Goal: Task Accomplishment & Management: Complete application form

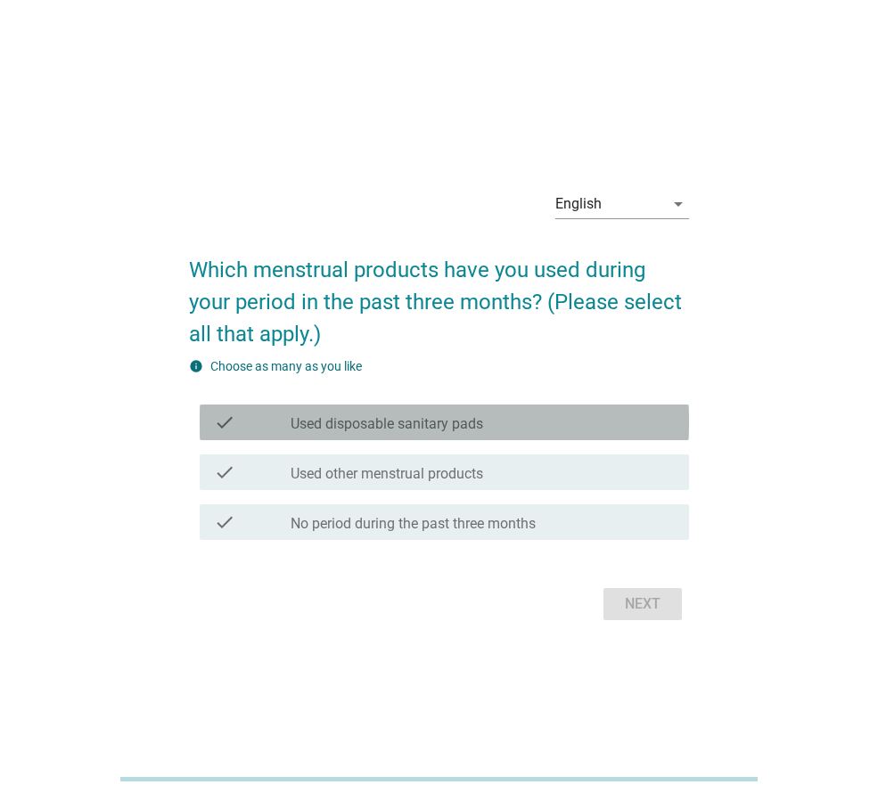
click at [523, 420] on div "check_box_outline_blank Used disposable sanitary pads" at bounding box center [483, 422] width 384 height 21
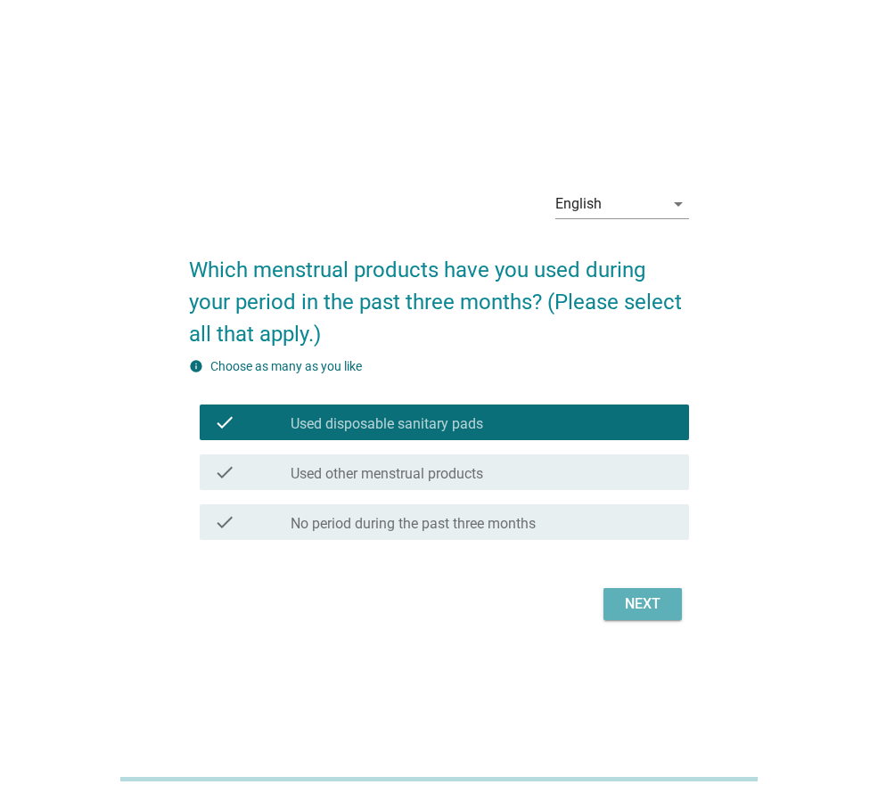
drag, startPoint x: 635, startPoint y: 602, endPoint x: 640, endPoint y: 593, distance: 10.4
click at [635, 602] on div "Next" at bounding box center [643, 604] width 50 height 21
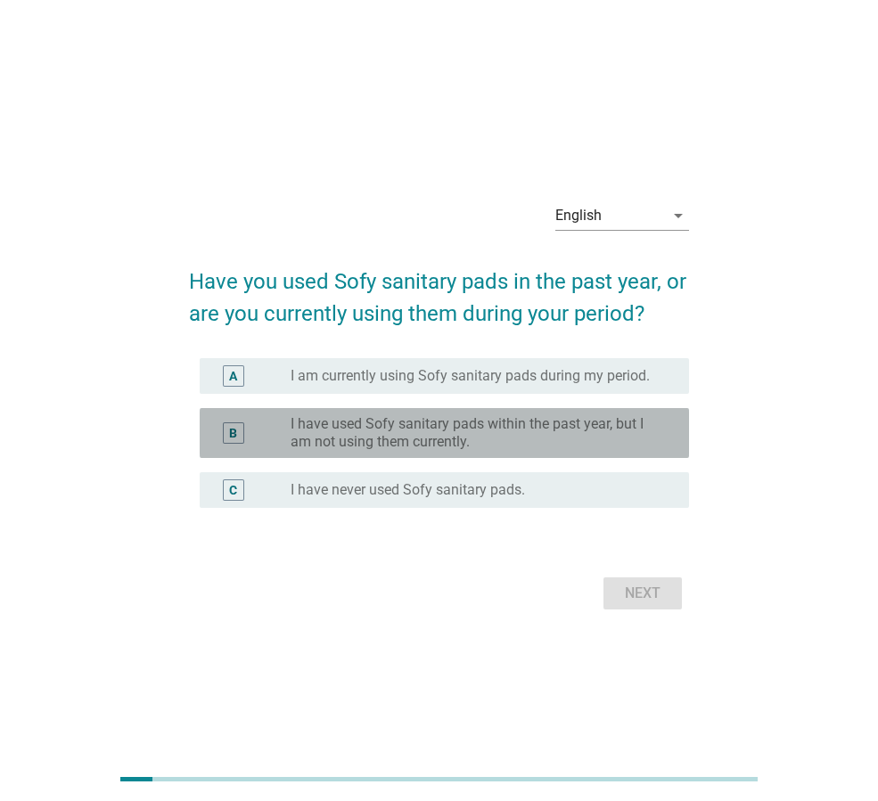
click at [479, 432] on label "I have used Sofy sanitary pads within the past year, but I am not using them cu…" at bounding box center [476, 433] width 370 height 36
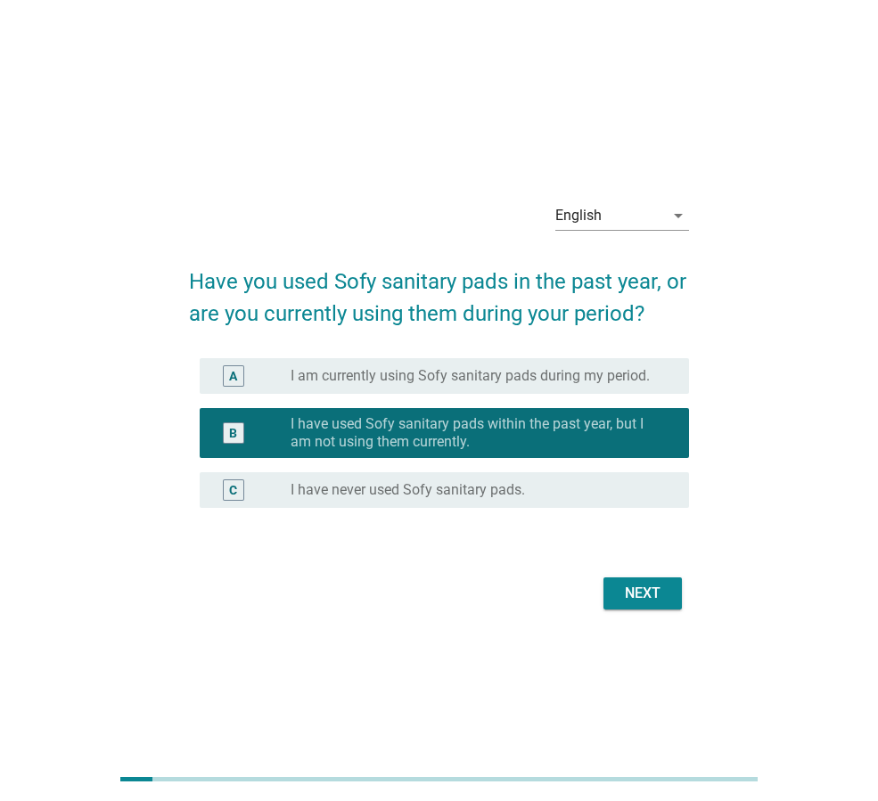
click at [645, 592] on div "Next" at bounding box center [643, 593] width 50 height 21
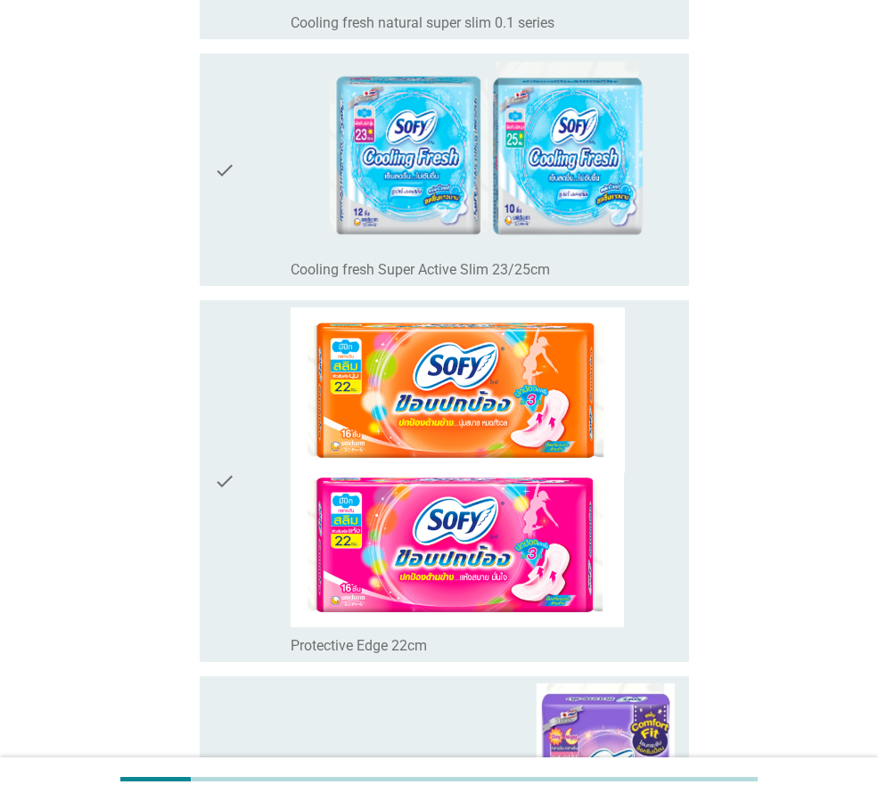
scroll to position [1248, 0]
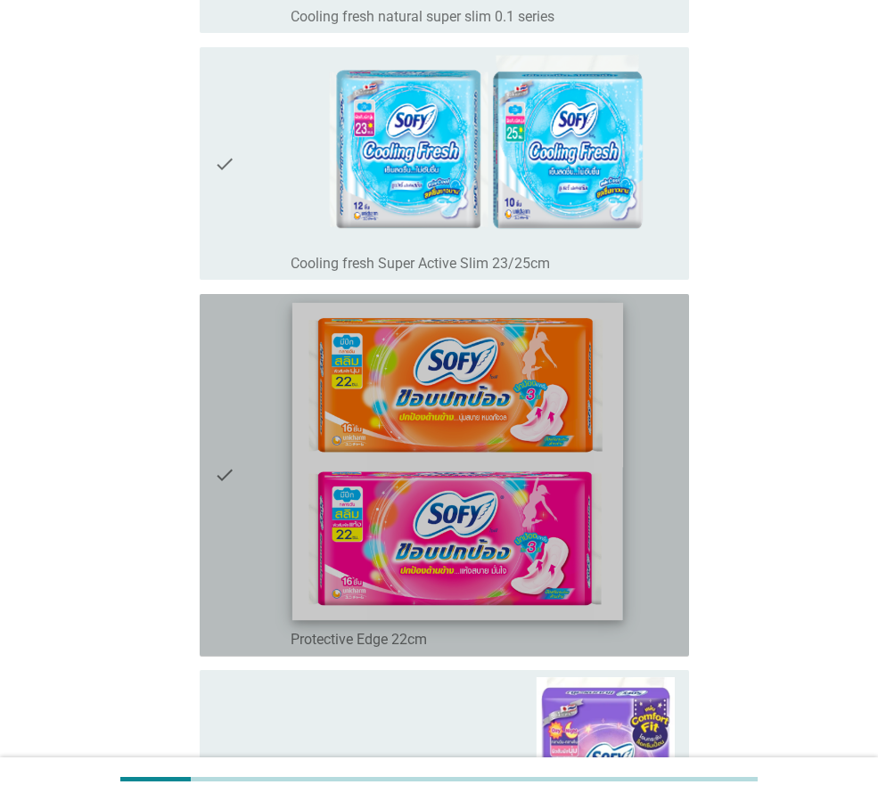
click at [504, 389] on img at bounding box center [457, 461] width 331 height 317
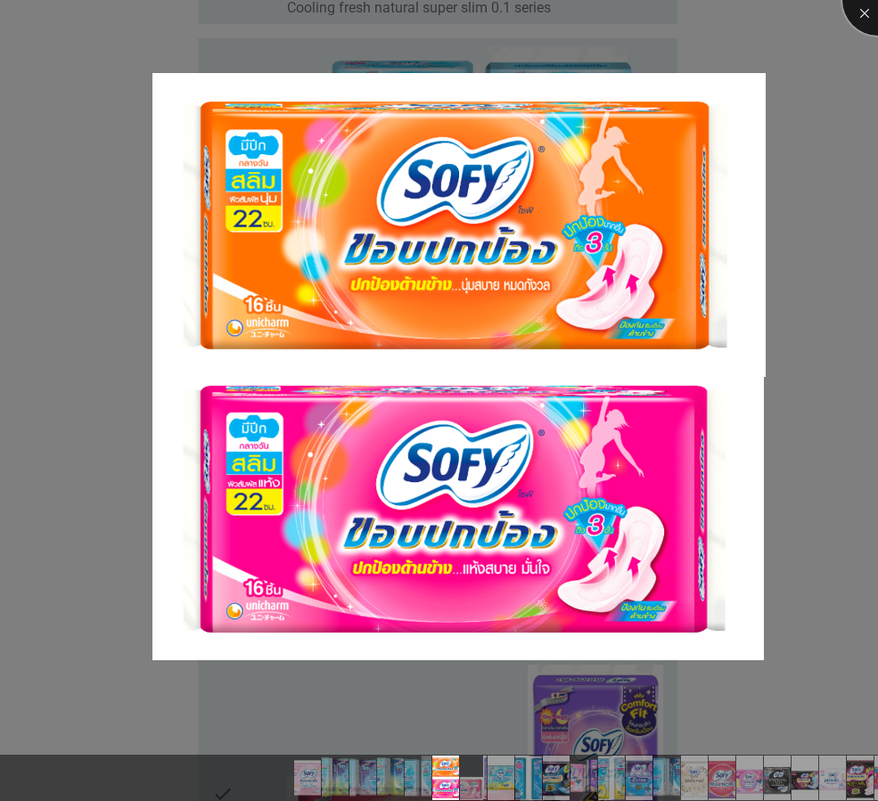
click at [867, 11] on div at bounding box center [877, -1] width 71 height 71
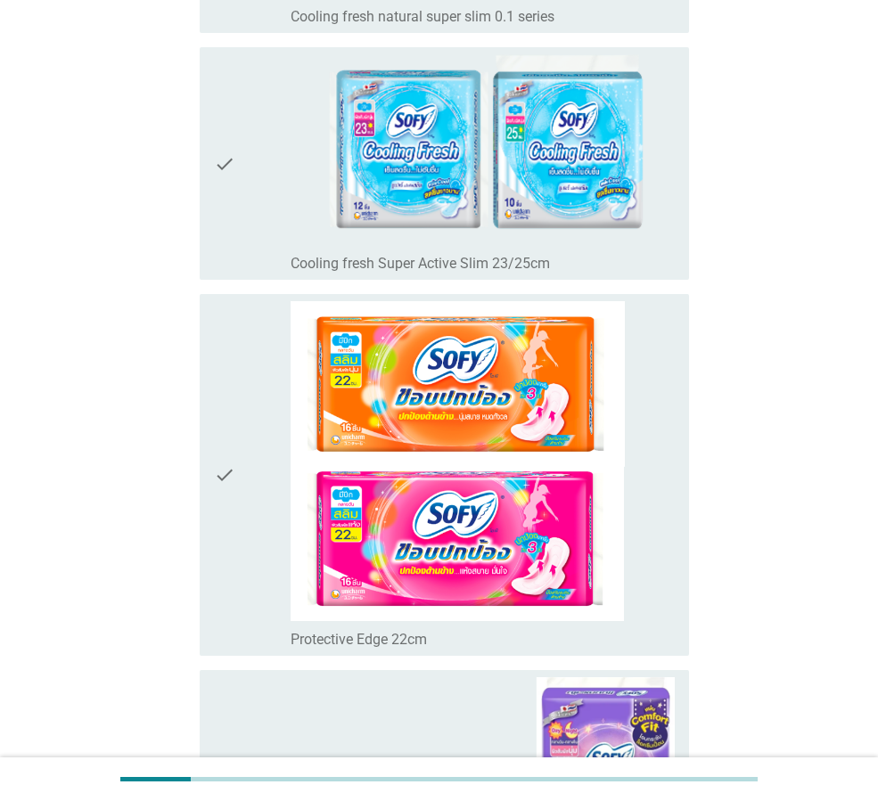
scroll to position [1426, 0]
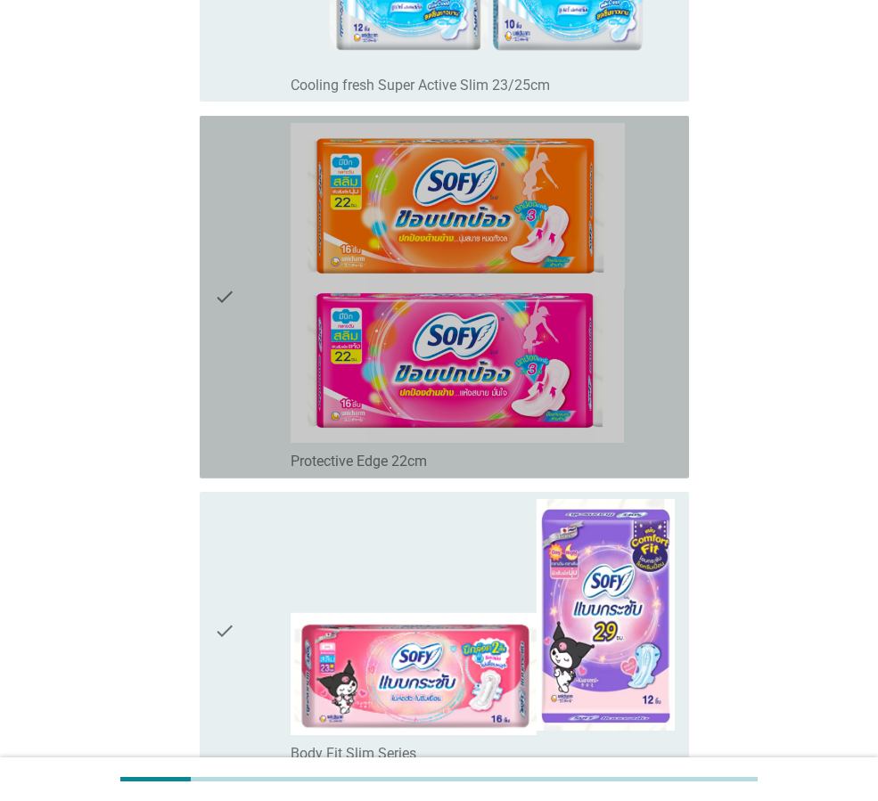
click at [224, 295] on icon "check" at bounding box center [224, 297] width 21 height 348
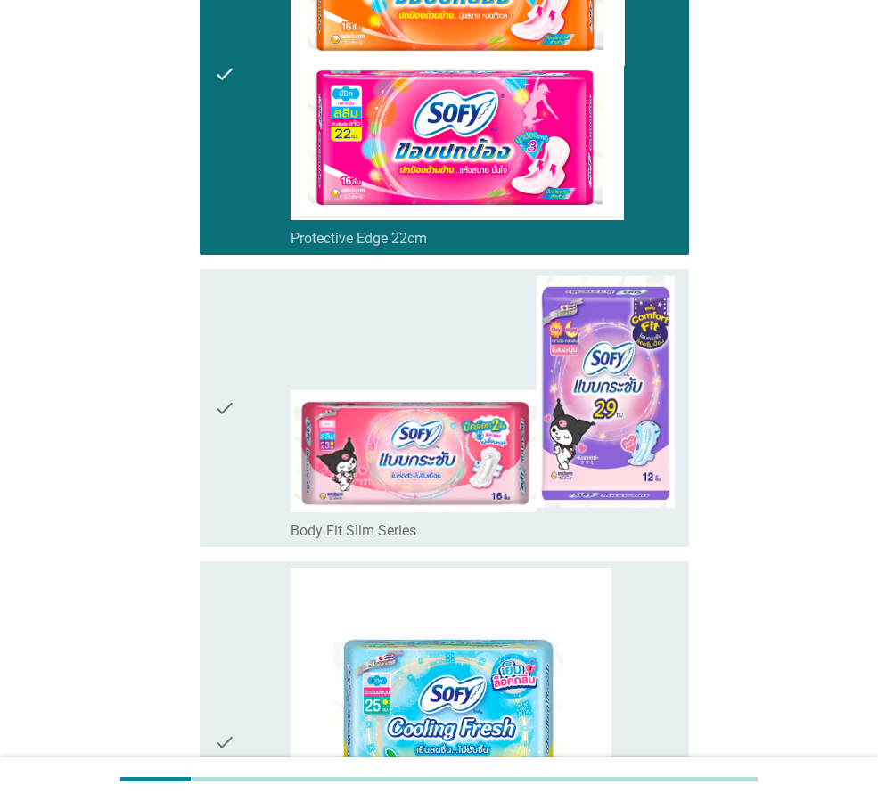
scroll to position [1604, 0]
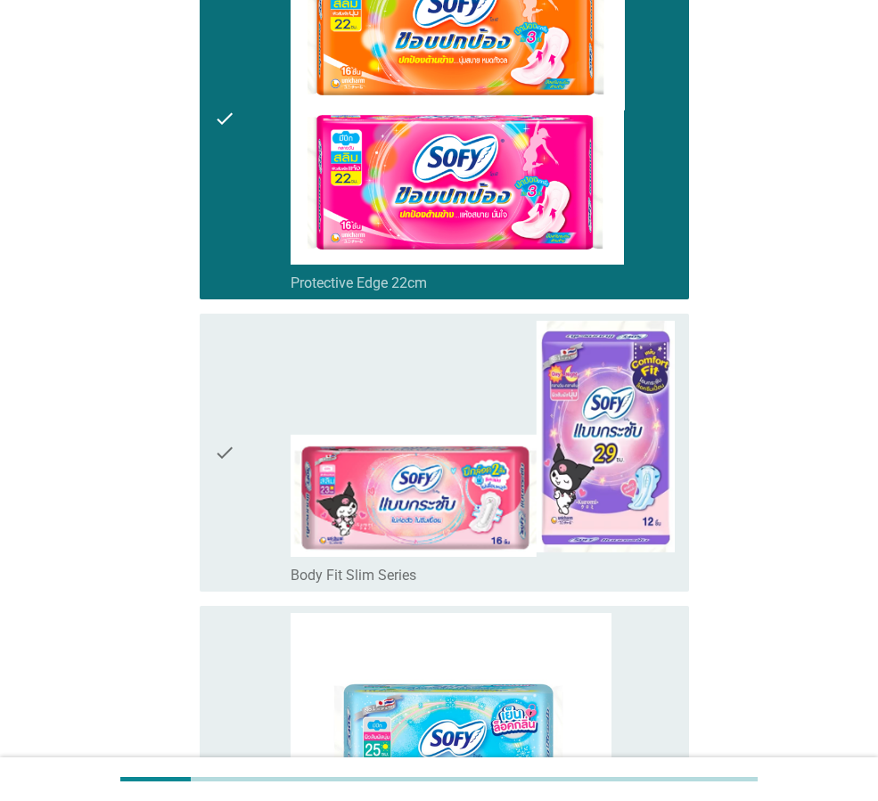
click at [229, 456] on icon "check" at bounding box center [224, 452] width 21 height 263
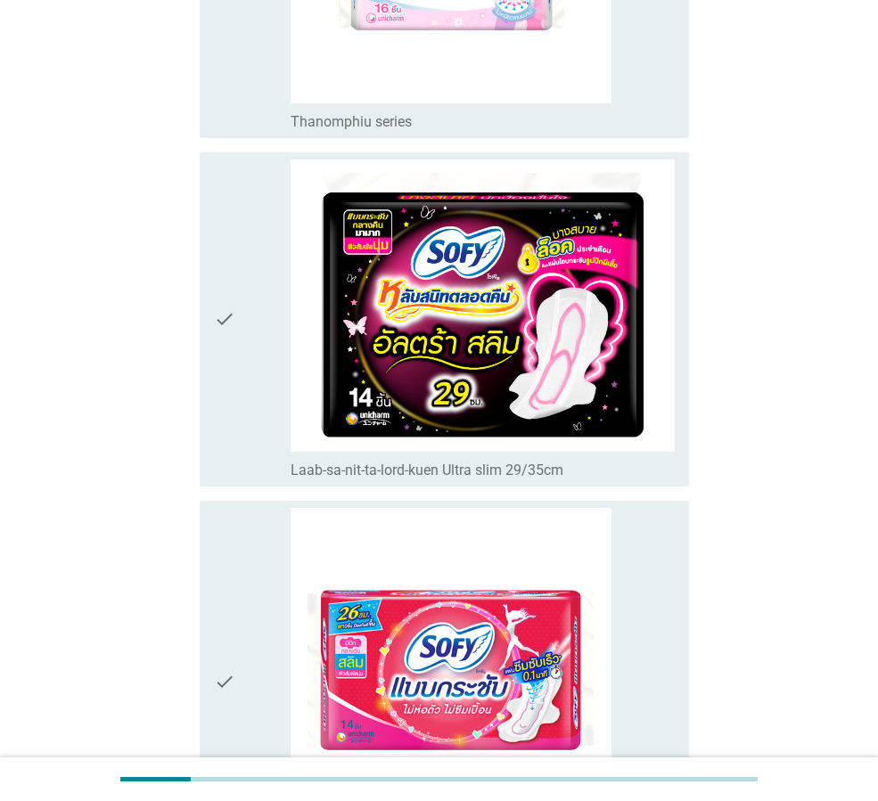
scroll to position [6417, 0]
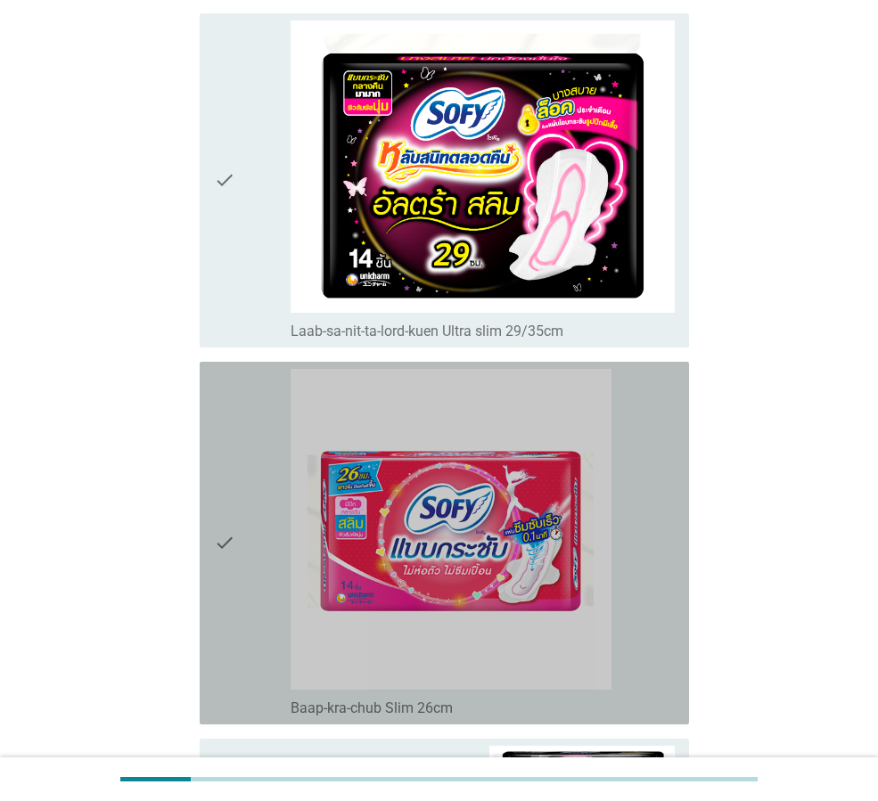
click at [225, 535] on icon "check" at bounding box center [224, 543] width 21 height 348
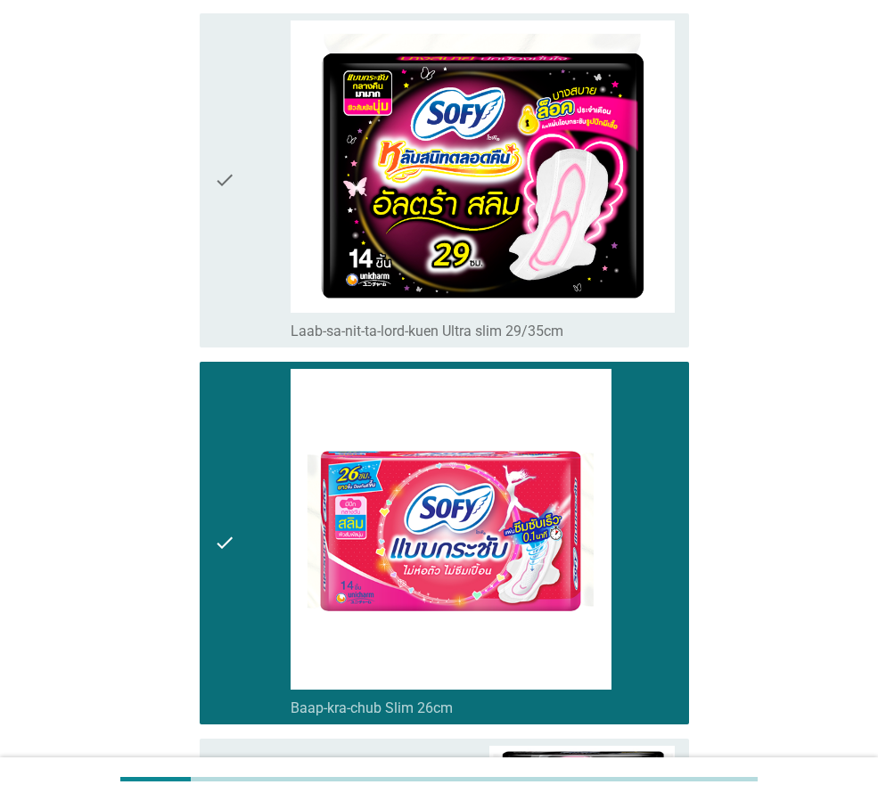
scroll to position [6729, 0]
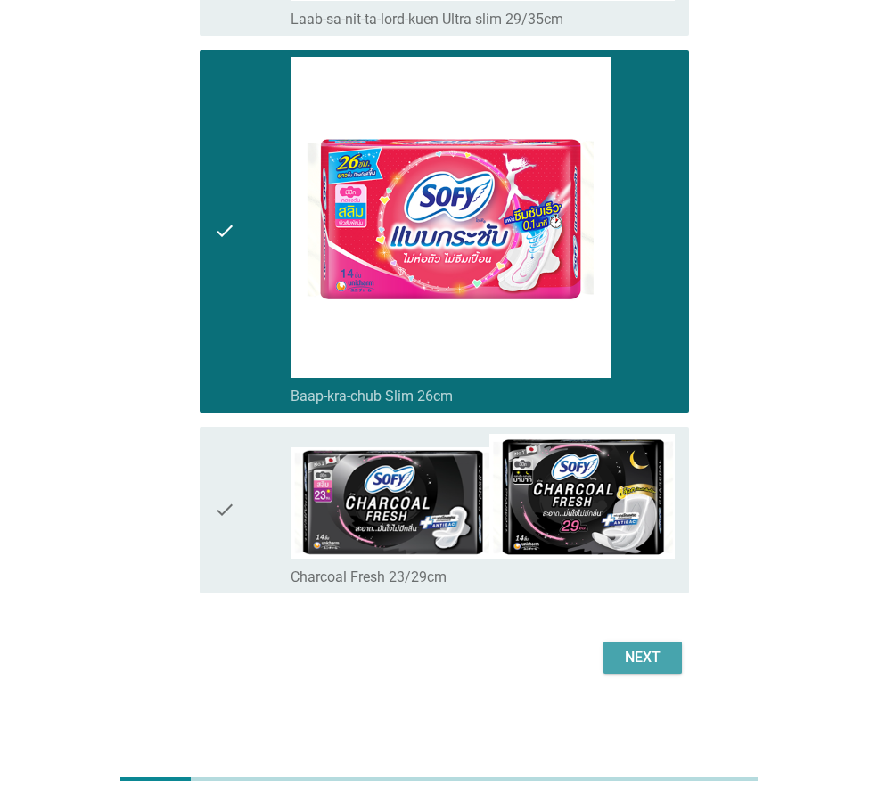
click at [645, 658] on div "Next" at bounding box center [643, 657] width 50 height 21
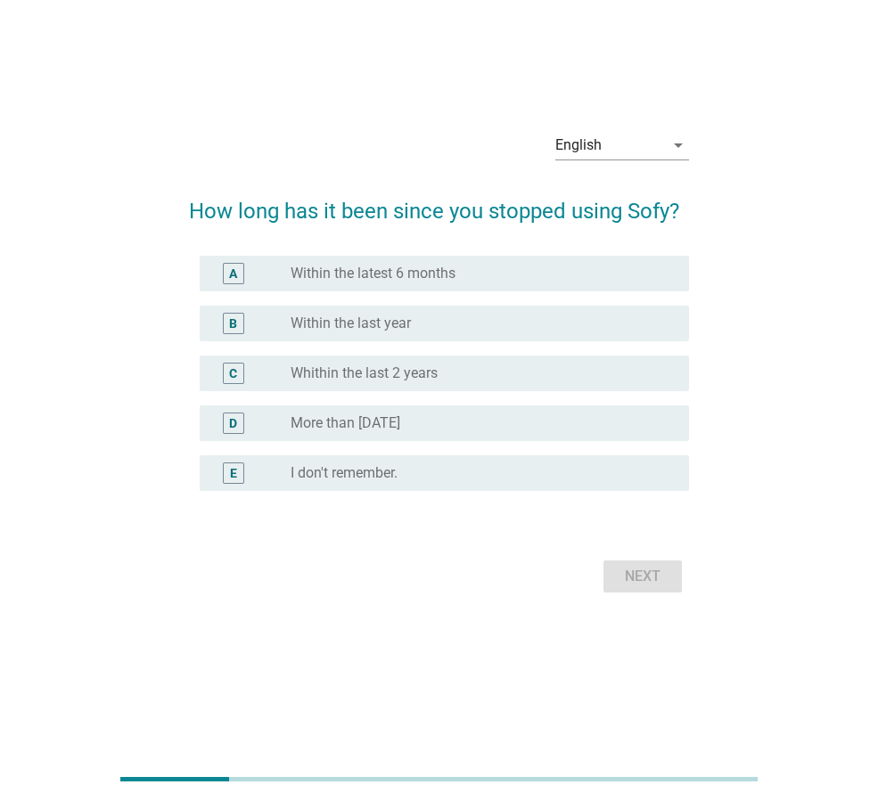
scroll to position [0, 0]
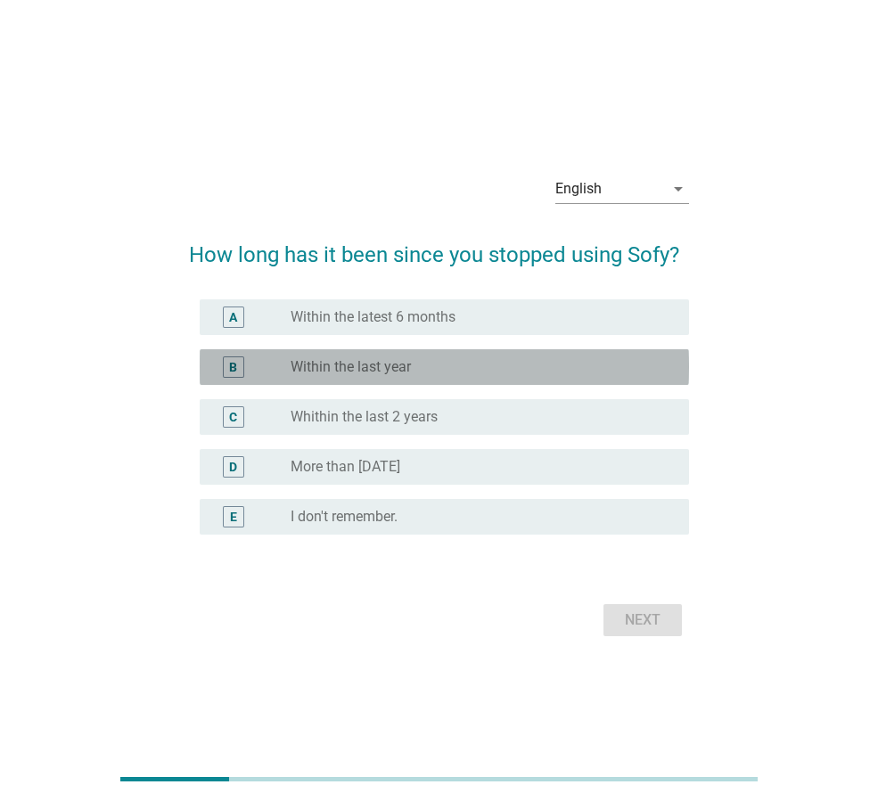
click at [237, 362] on div "B" at bounding box center [233, 366] width 8 height 19
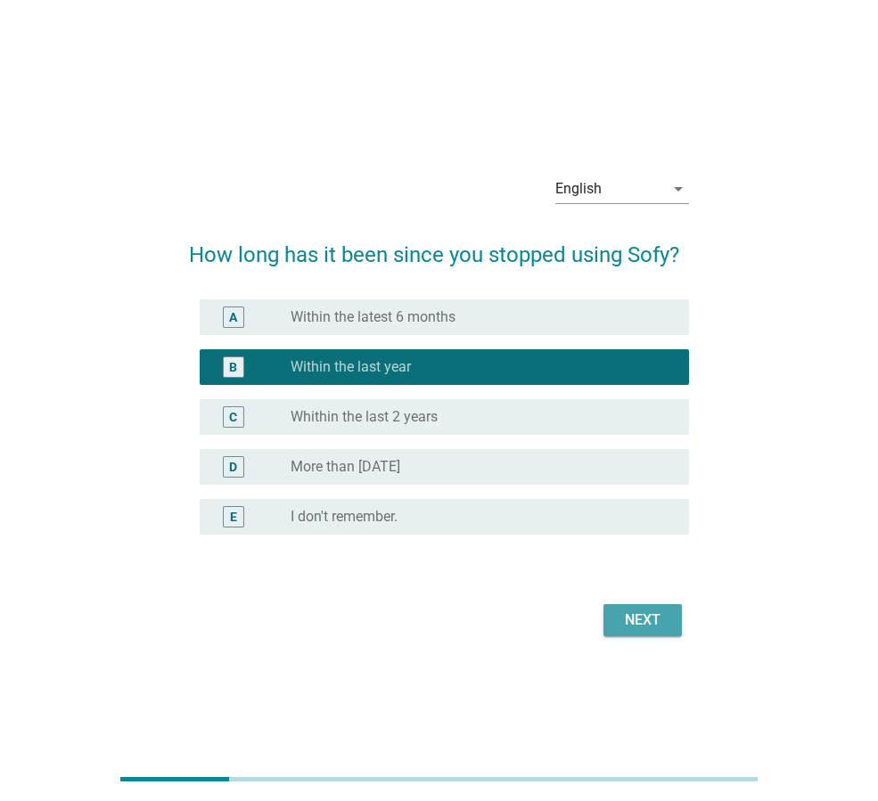
click at [631, 625] on div "Next" at bounding box center [643, 620] width 50 height 21
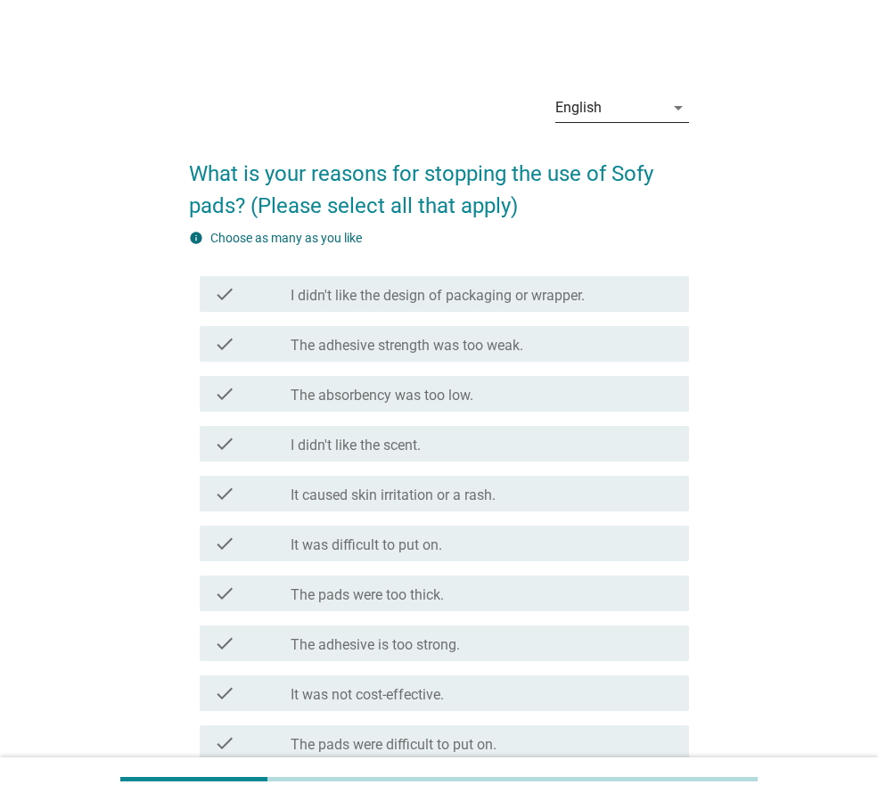
click at [675, 111] on icon "arrow_drop_down" at bounding box center [678, 107] width 21 height 21
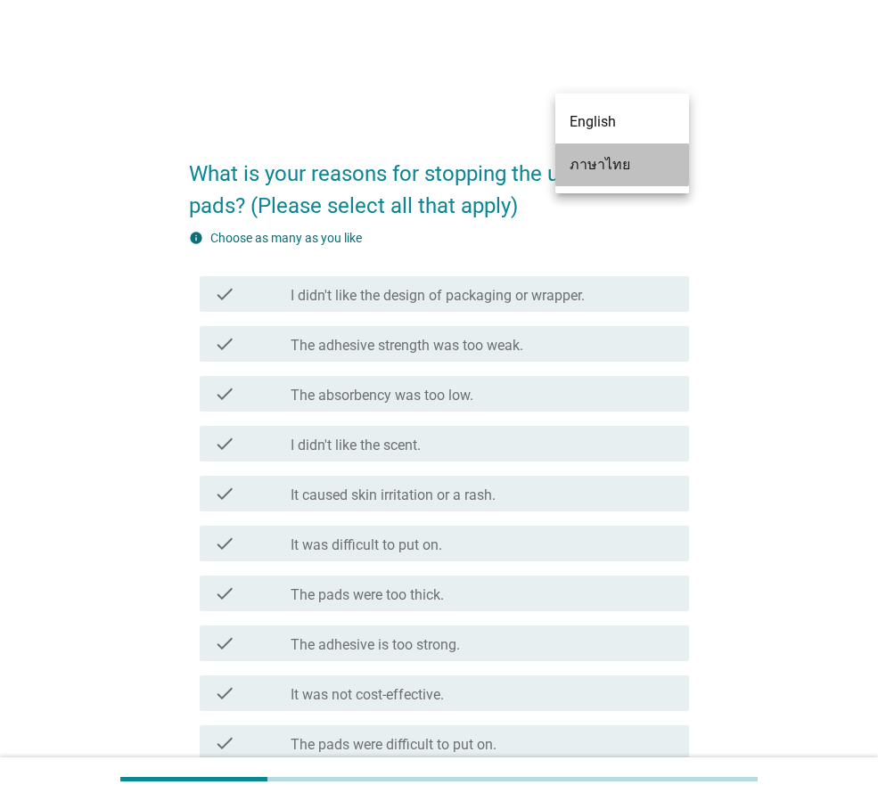
click at [659, 162] on div "ภาษาไทย" at bounding box center [622, 164] width 105 height 21
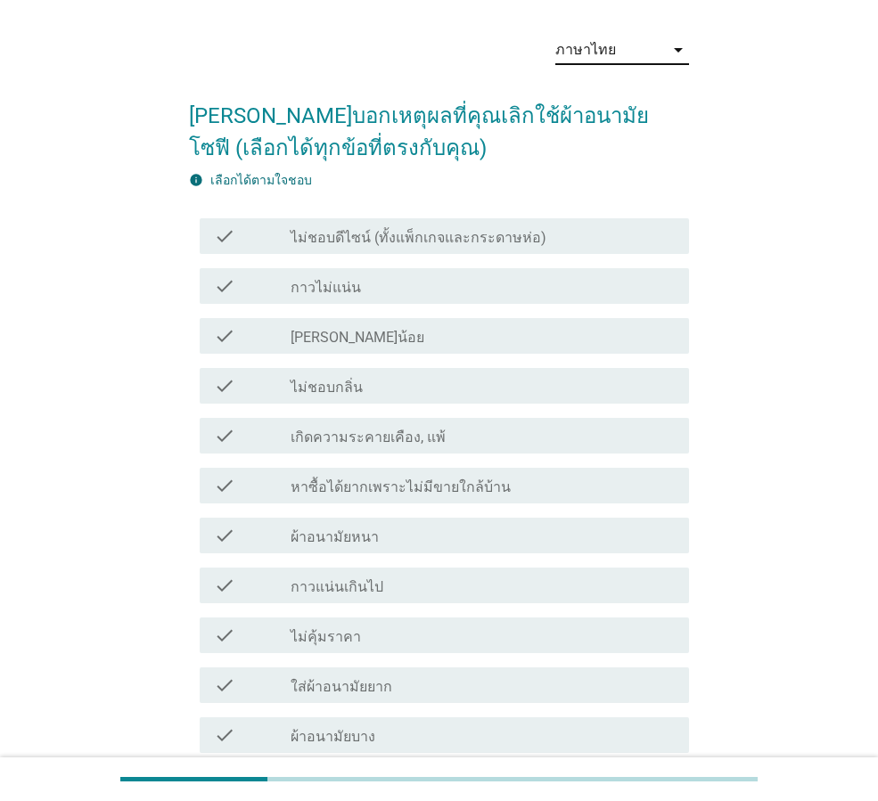
scroll to position [89, 0]
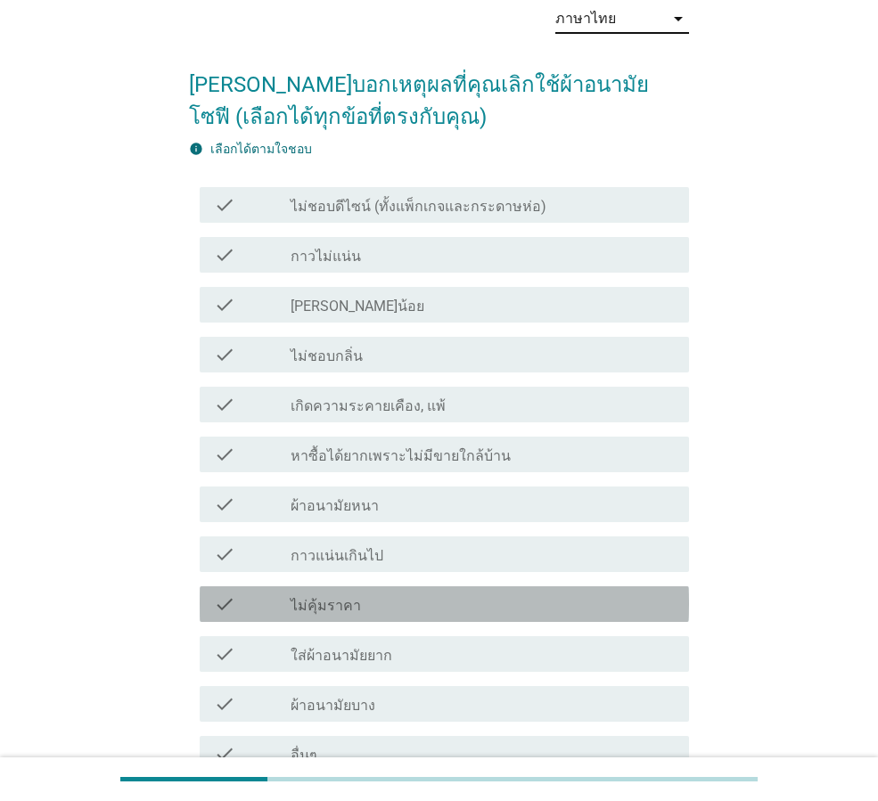
click at [365, 602] on div "check_box_outline_blank ไม่คุ้มราคา" at bounding box center [483, 604] width 384 height 21
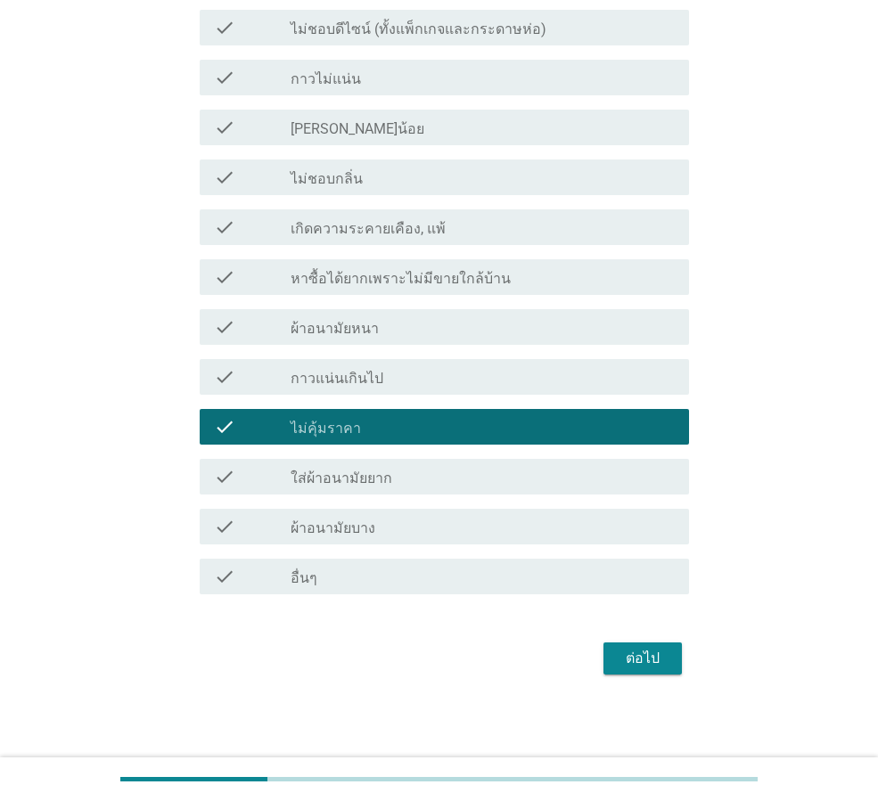
scroll to position [267, 0]
click at [634, 663] on div "ต่อไป" at bounding box center [643, 657] width 50 height 21
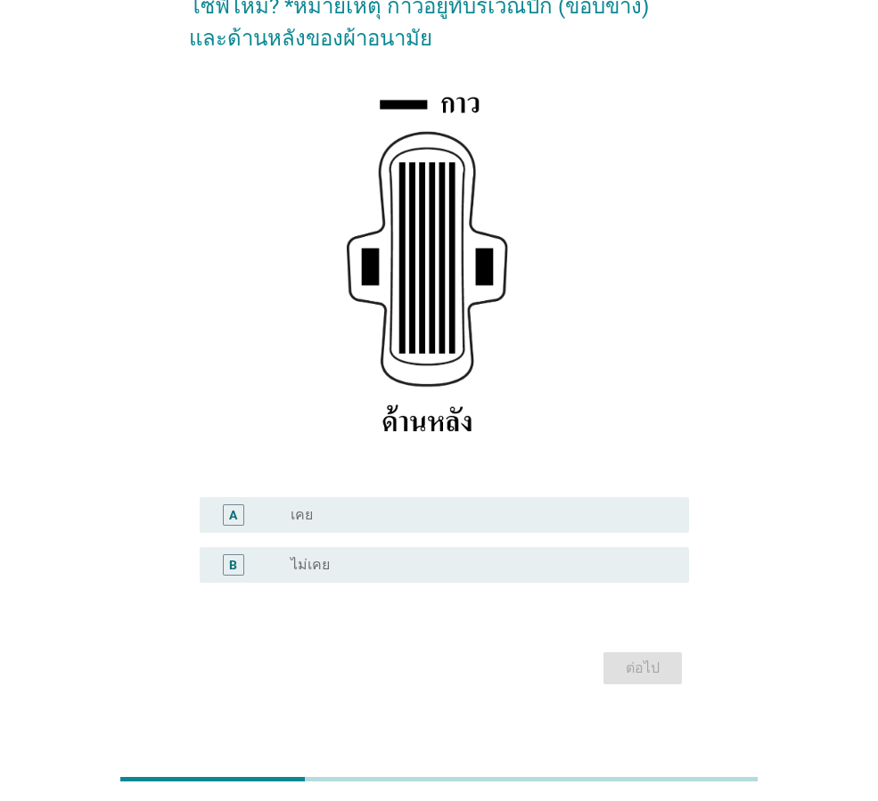
scroll to position [210, 0]
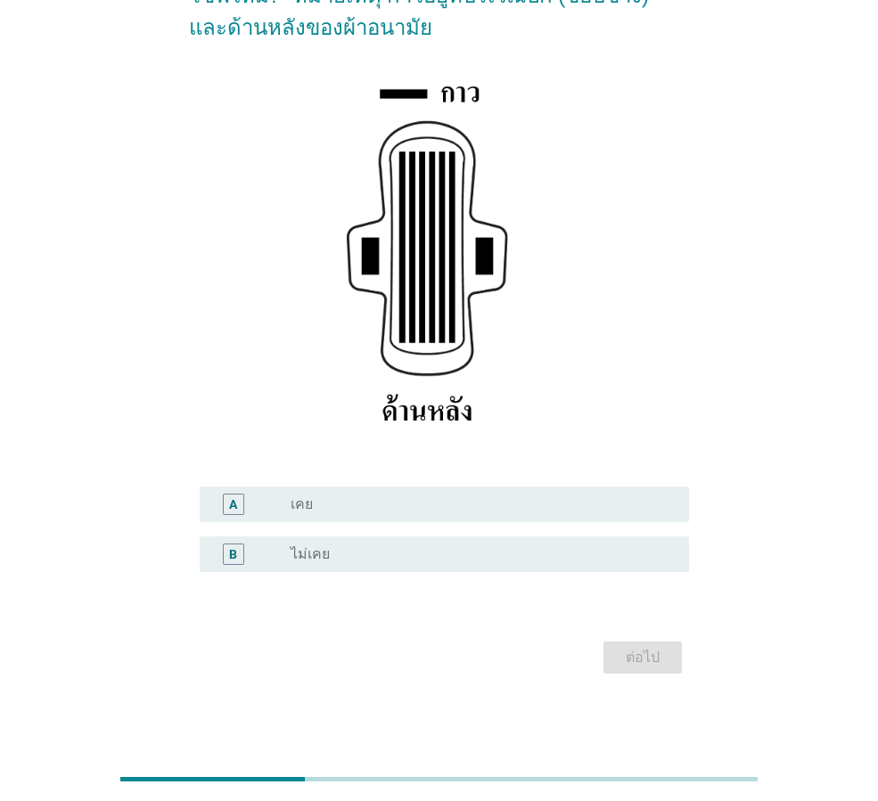
click at [271, 510] on div "A" at bounding box center [252, 504] width 77 height 21
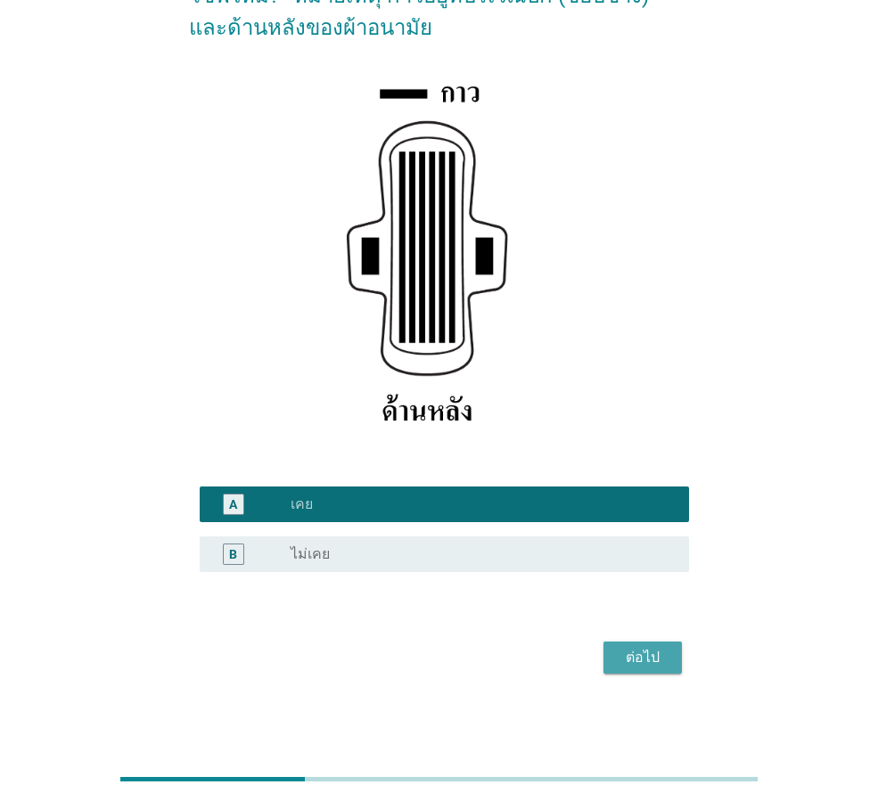
click at [658, 655] on div "ต่อไป" at bounding box center [643, 657] width 50 height 21
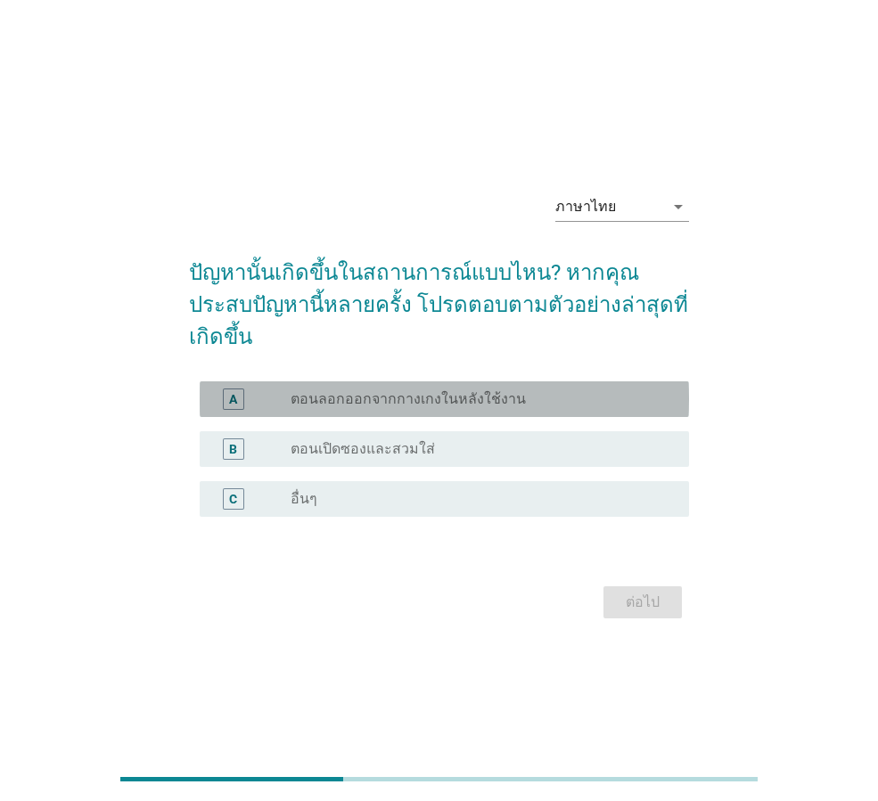
click at [316, 393] on div "radio_button_unchecked ตอนลอกออกจากกางเกงในหลังใช้งาน" at bounding box center [483, 399] width 384 height 21
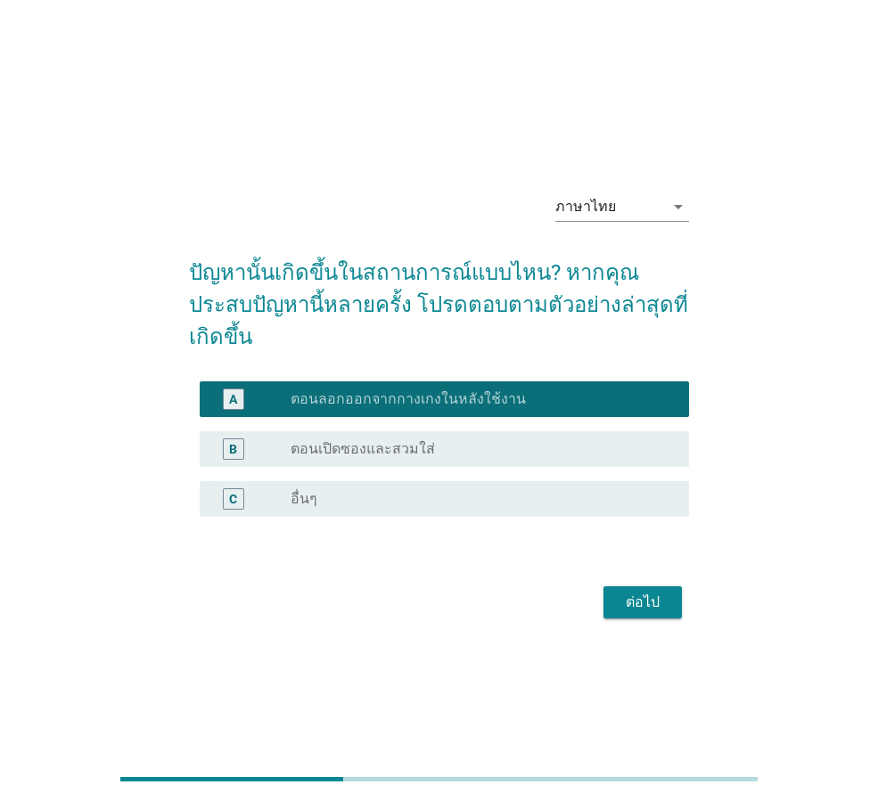
click at [647, 593] on div "ต่อไป" at bounding box center [643, 602] width 50 height 21
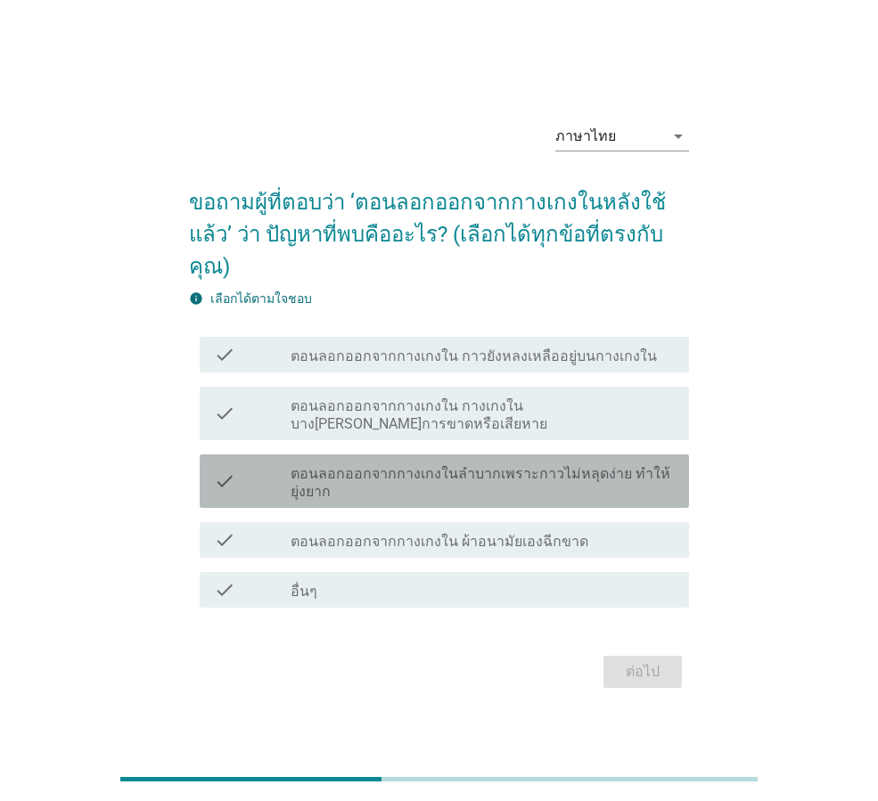
click at [444, 465] on label "ตอนลอกออกจากกางเกงในลำบากเพราะกาวไม่หลุดง่าย ทำให้ยุ่งยาก" at bounding box center [483, 483] width 384 height 36
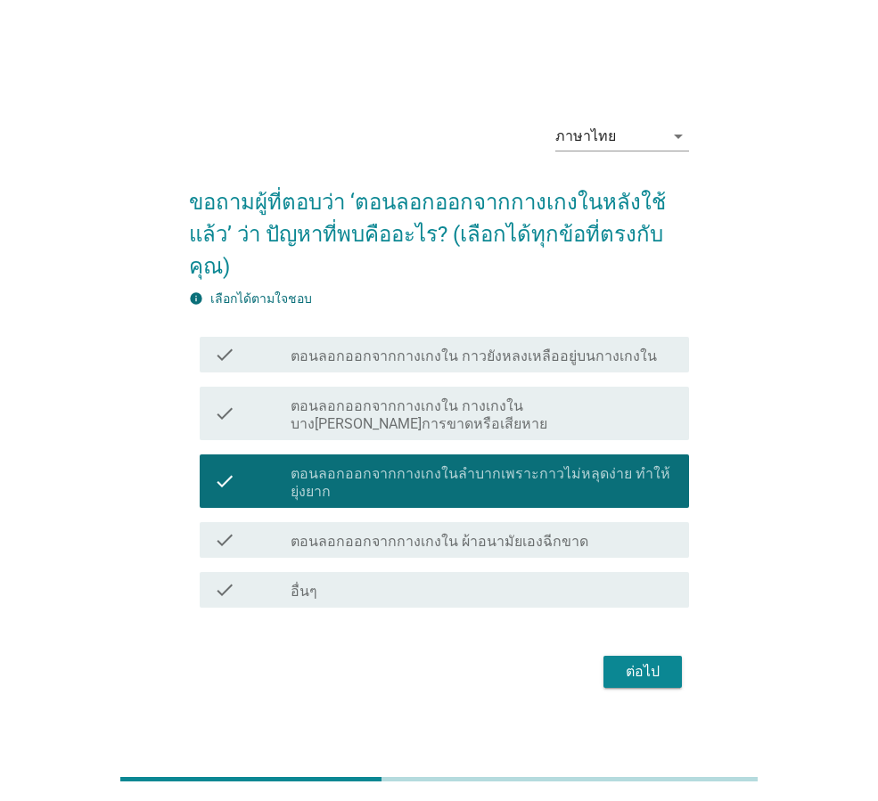
click at [456, 533] on label "ตอนลอกออกจากกางเกงใน ผ้าอนามัยเองฉีกขาด" at bounding box center [440, 542] width 298 height 18
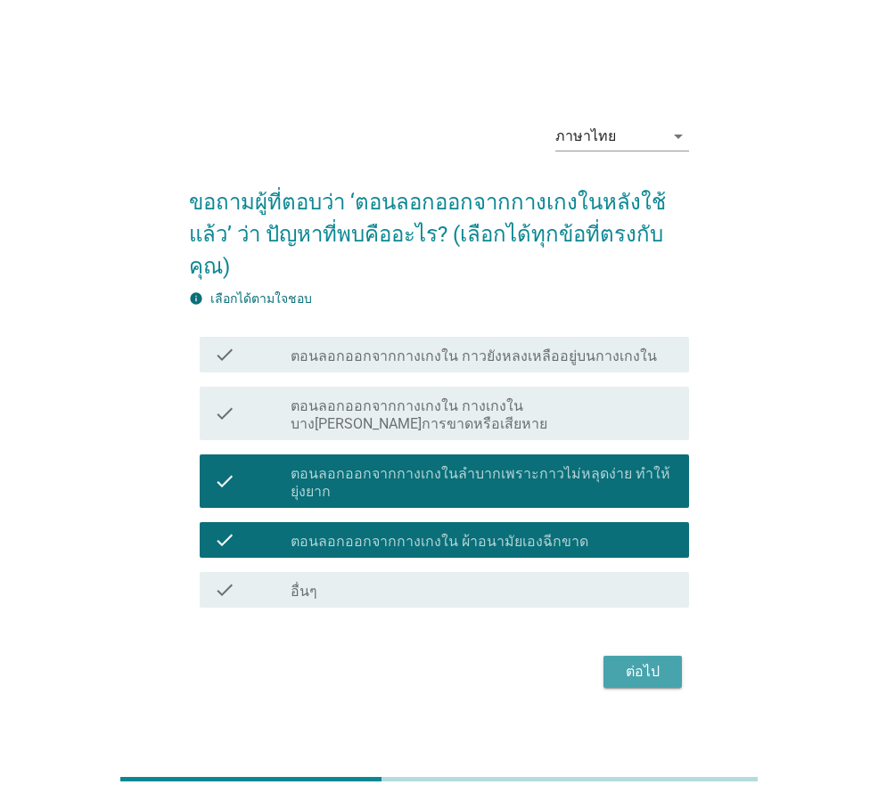
click at [639, 667] on button "ต่อไป" at bounding box center [642, 672] width 78 height 32
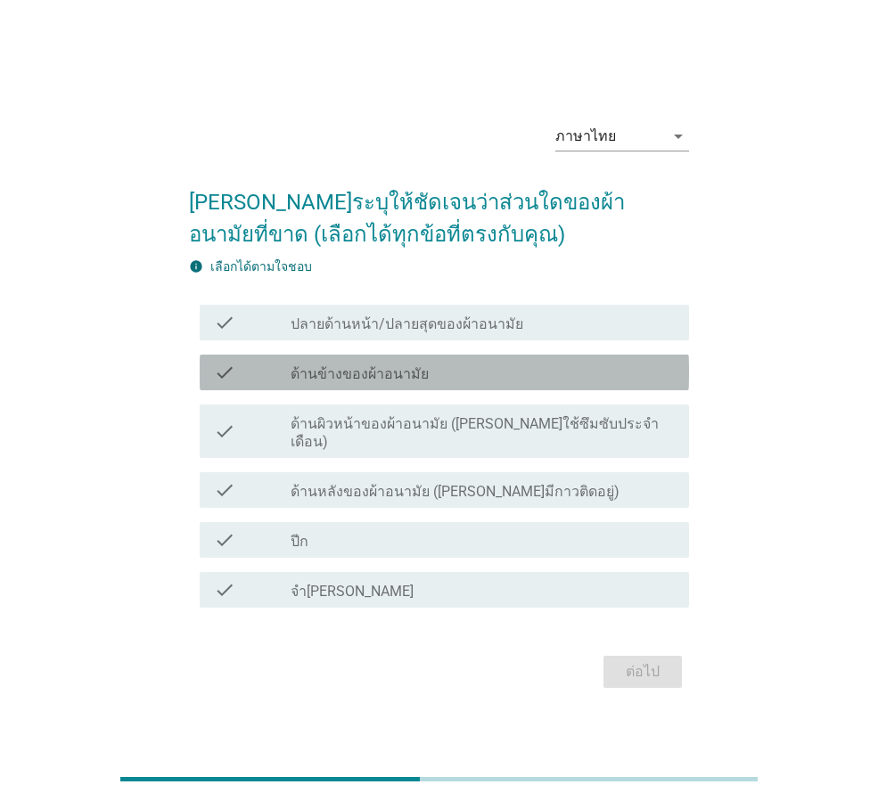
click at [222, 375] on icon "check" at bounding box center [224, 372] width 21 height 21
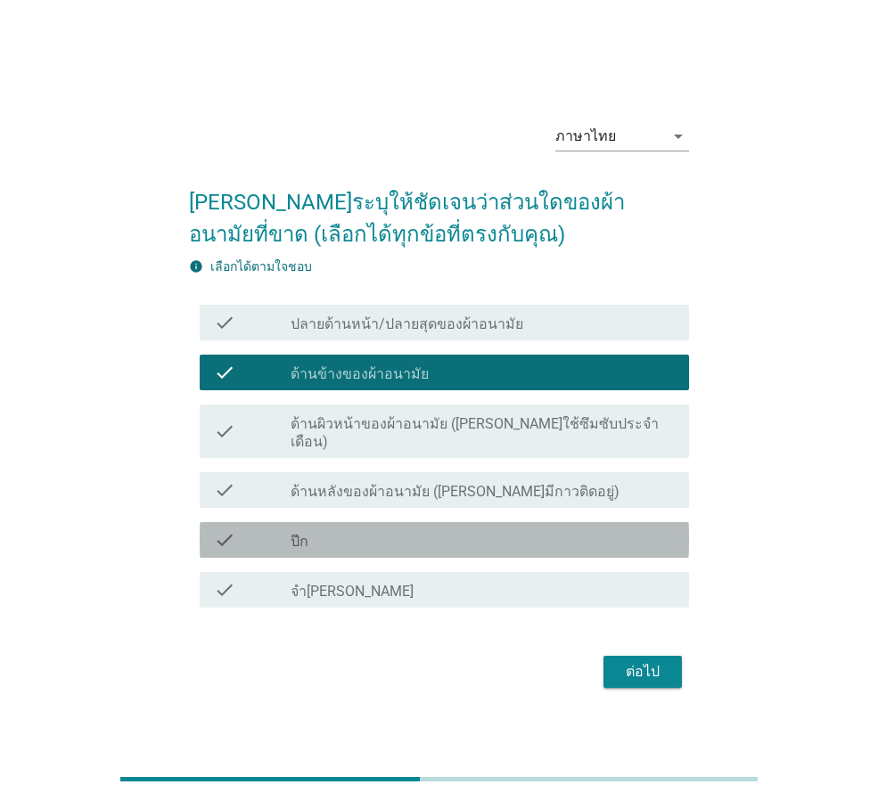
click at [219, 529] on icon "check" at bounding box center [224, 539] width 21 height 21
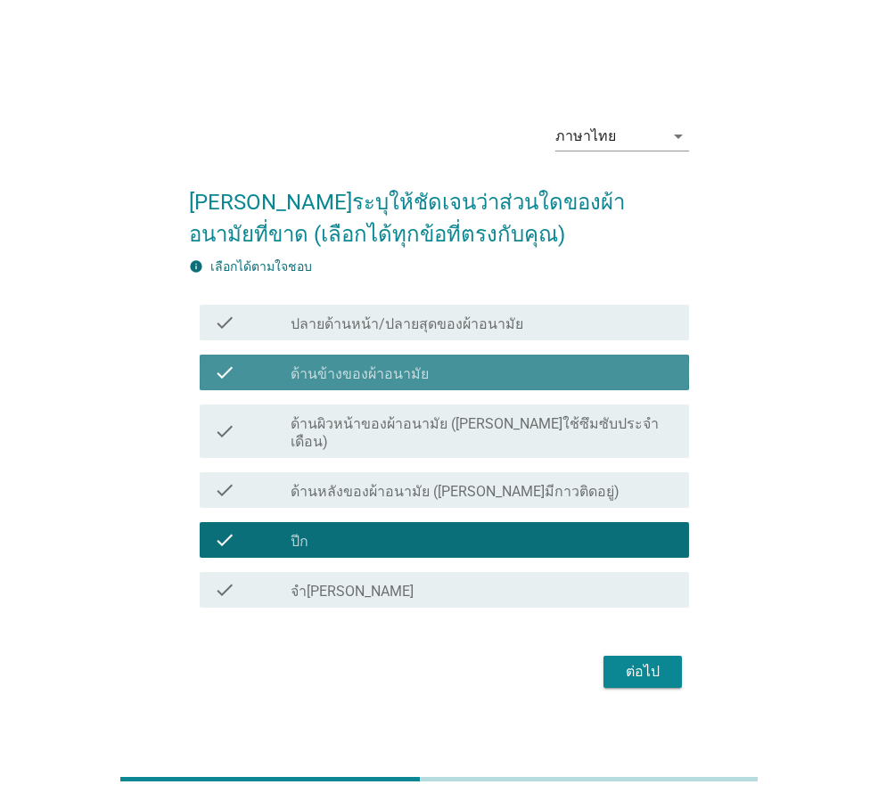
click at [229, 381] on icon "check" at bounding box center [224, 372] width 21 height 21
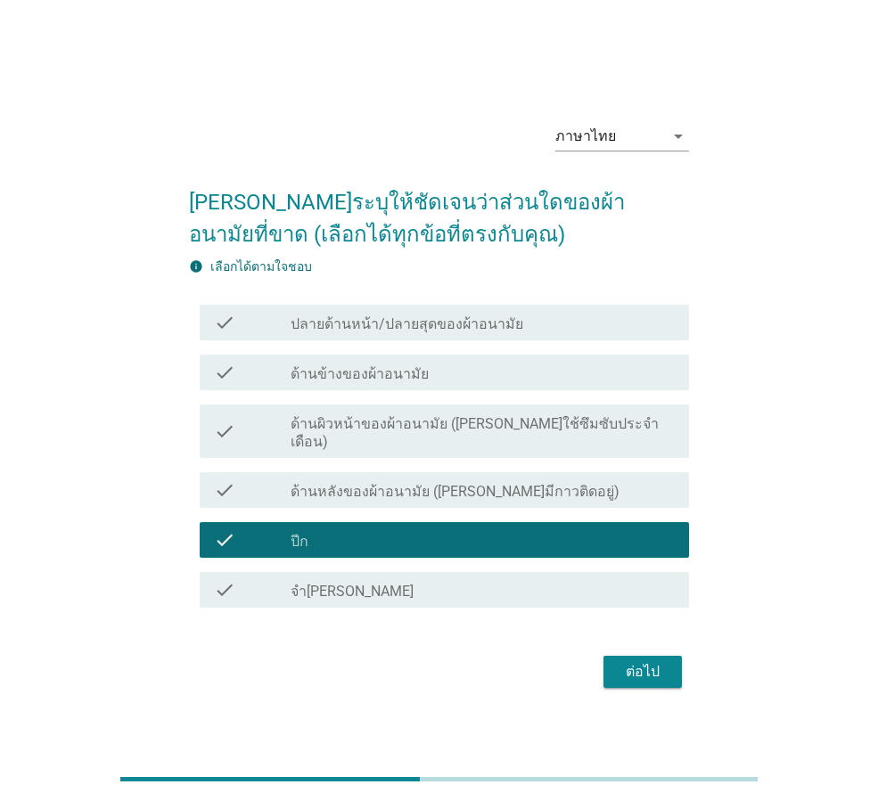
click at [646, 664] on div "ต่อไป" at bounding box center [643, 671] width 50 height 21
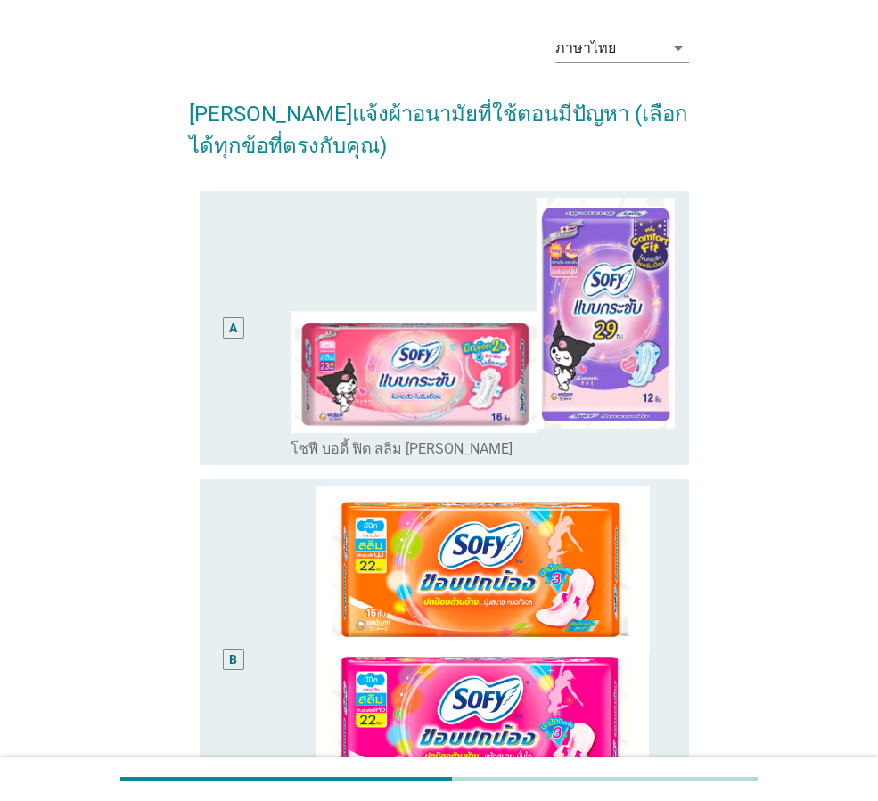
scroll to position [89, 0]
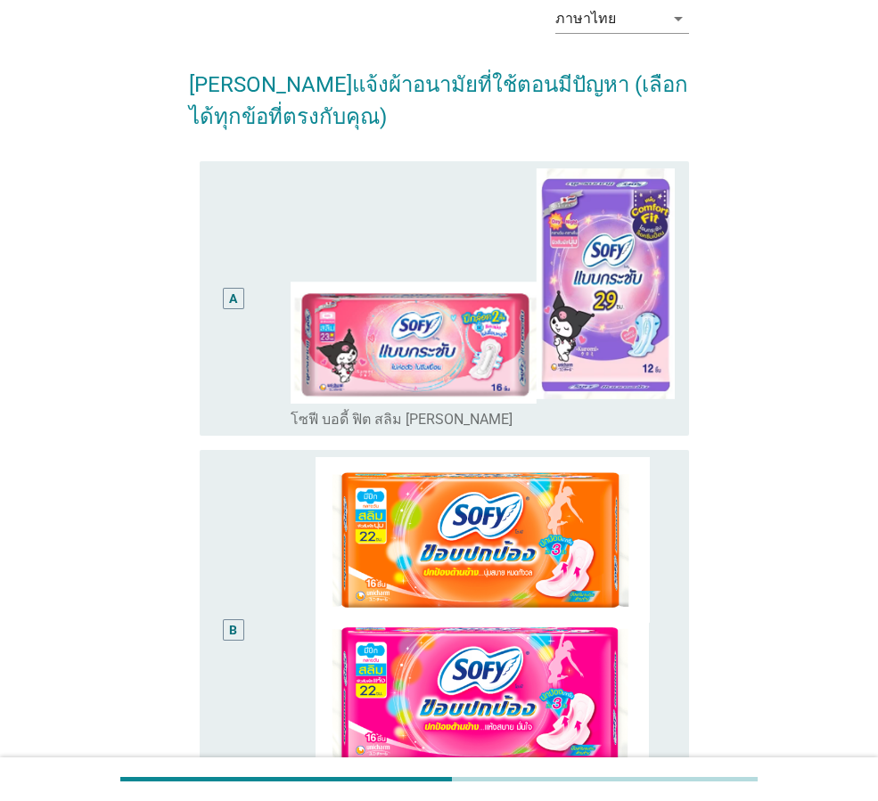
click at [234, 296] on div "A" at bounding box center [233, 298] width 8 height 19
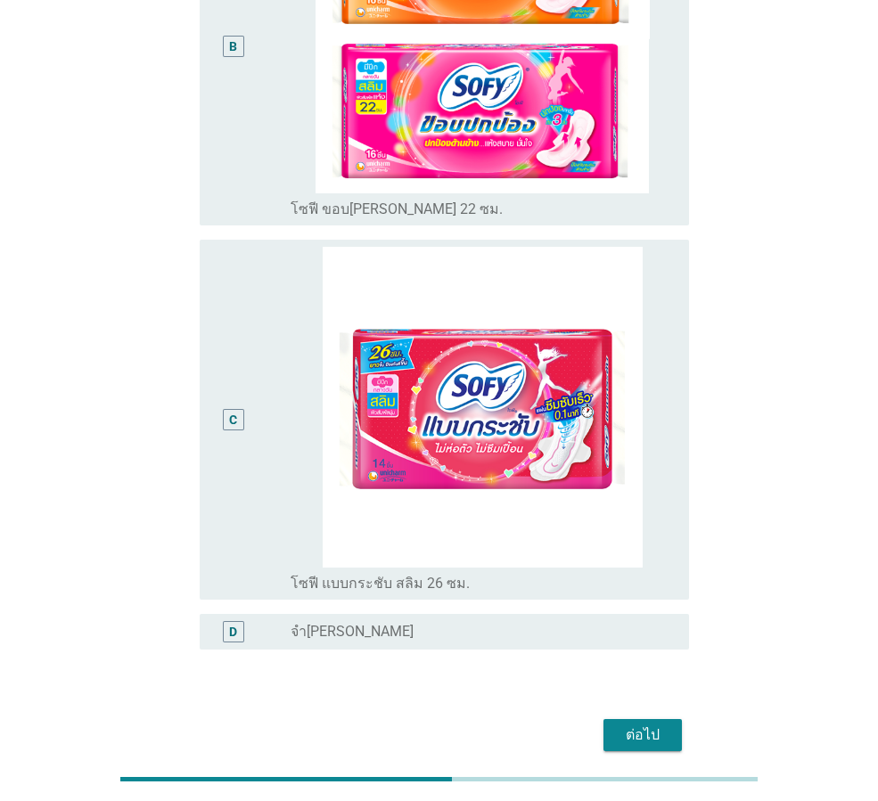
scroll to position [661, 0]
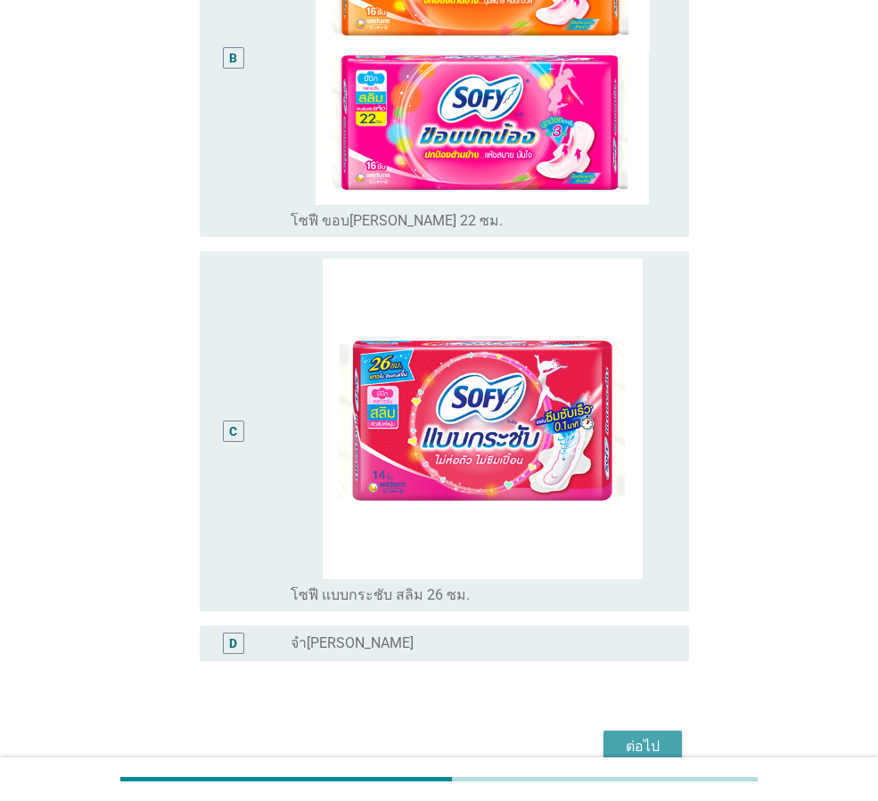
click at [634, 742] on div "ต่อไป" at bounding box center [643, 746] width 50 height 21
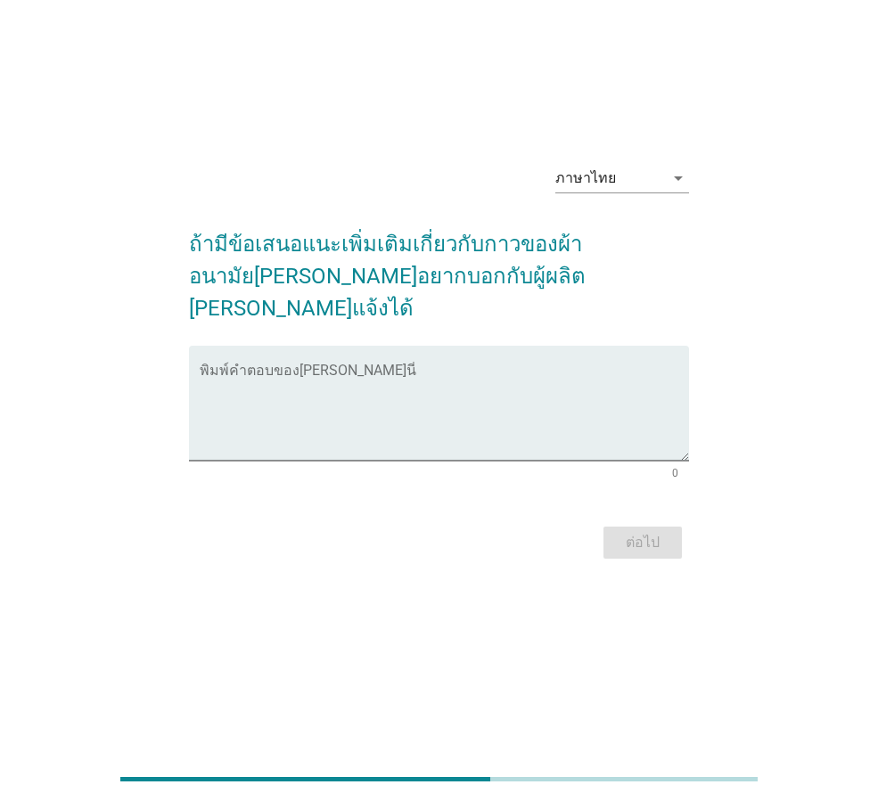
scroll to position [0, 0]
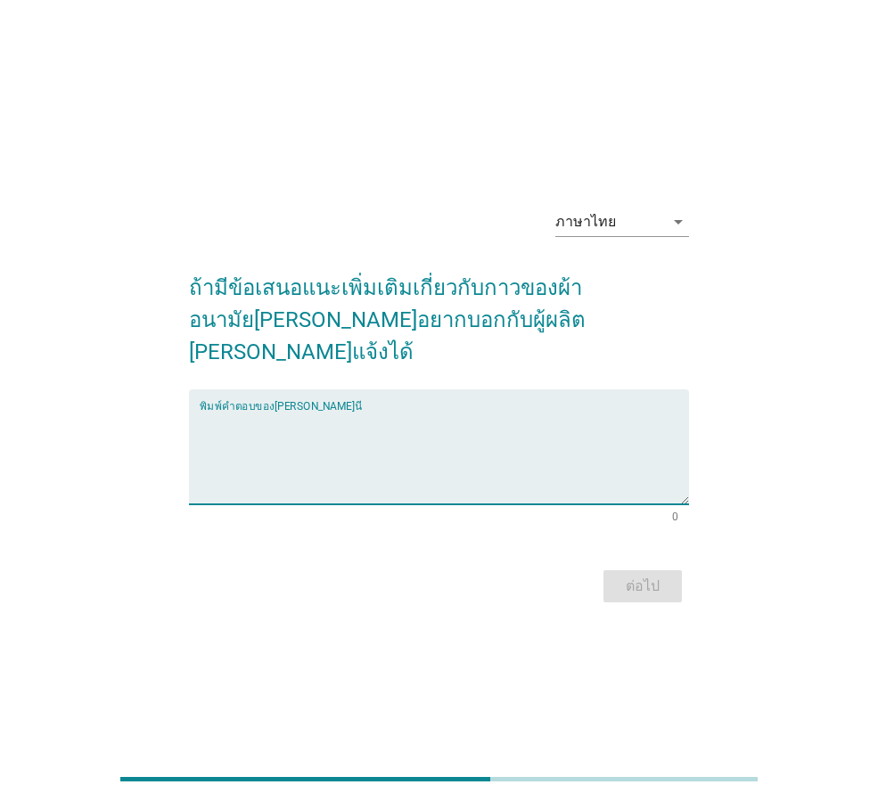
click at [325, 441] on textarea "พิมพ์คำตอบของคุณ ที่นี่" at bounding box center [444, 458] width 489 height 94
type textarea "ไม่มี"
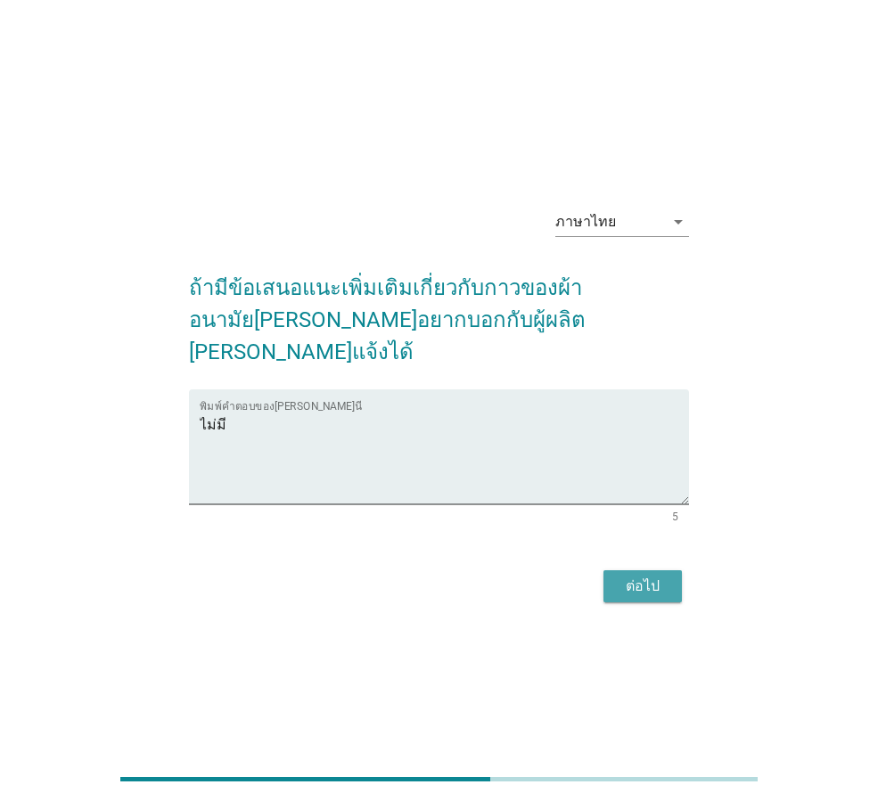
click at [646, 576] on div "ต่อไป" at bounding box center [643, 586] width 50 height 21
